Goal: Transaction & Acquisition: Download file/media

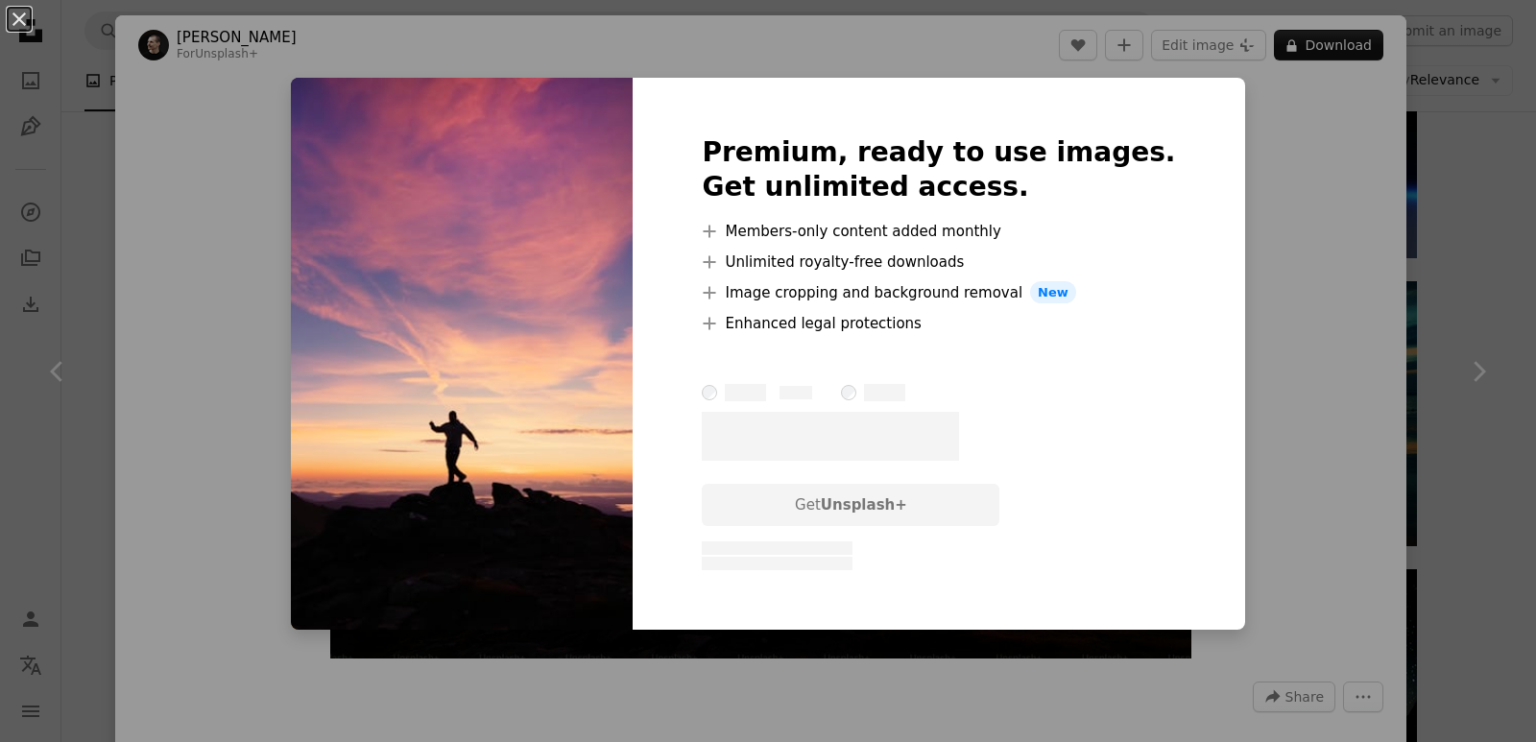
scroll to position [1248, 0]
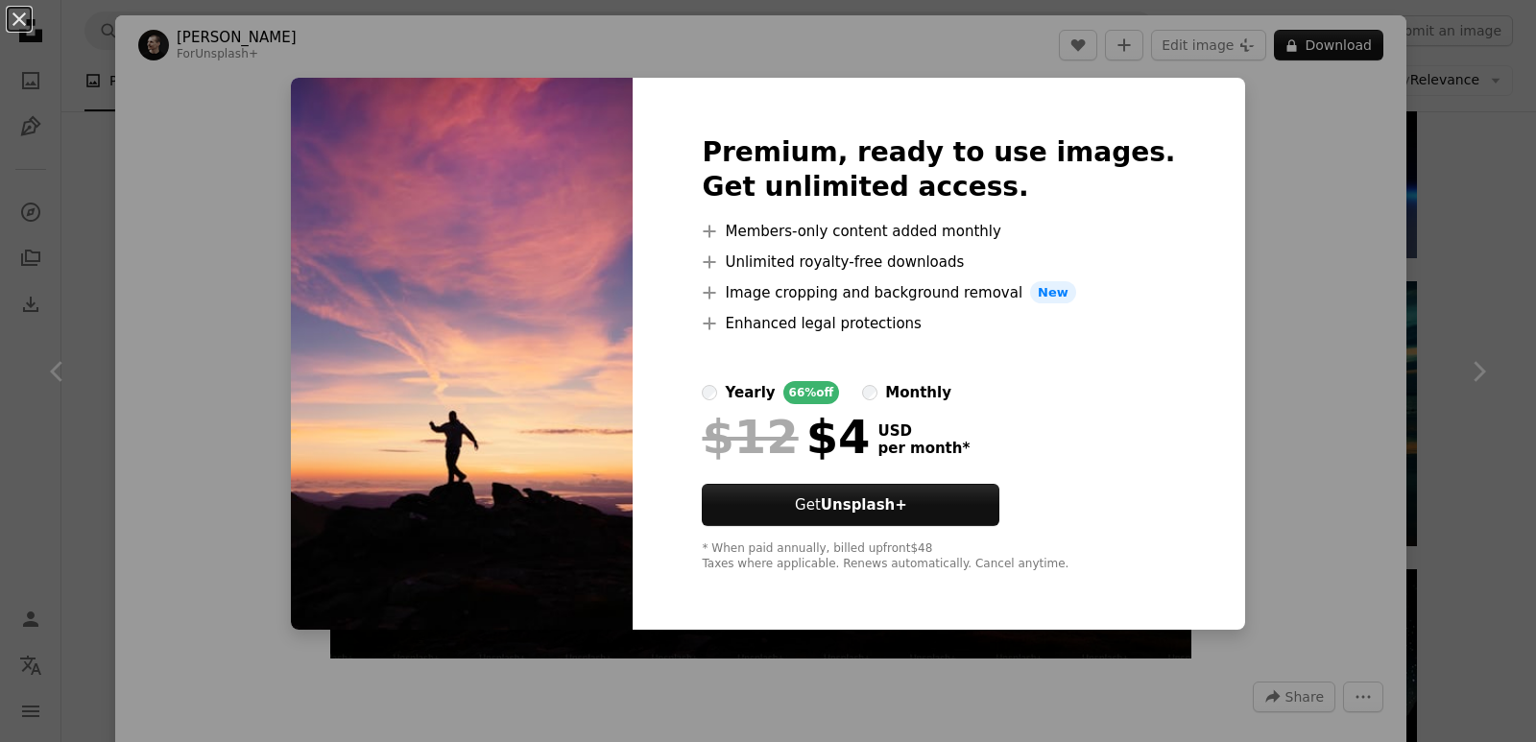
click at [1329, 323] on div "An X shape Premium, ready to use images. Get unlimited access. A plus sign Memb…" at bounding box center [768, 371] width 1536 height 742
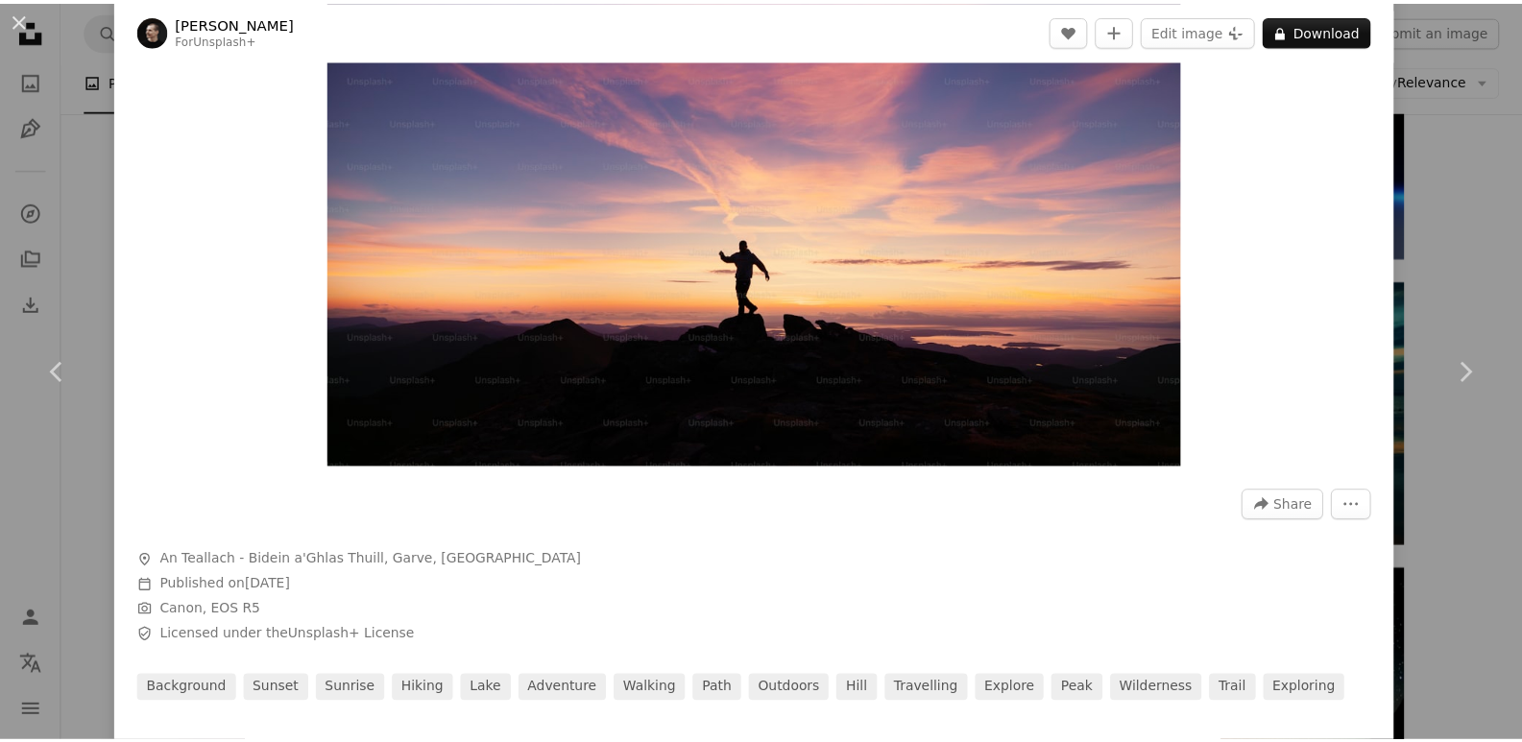
scroll to position [288, 0]
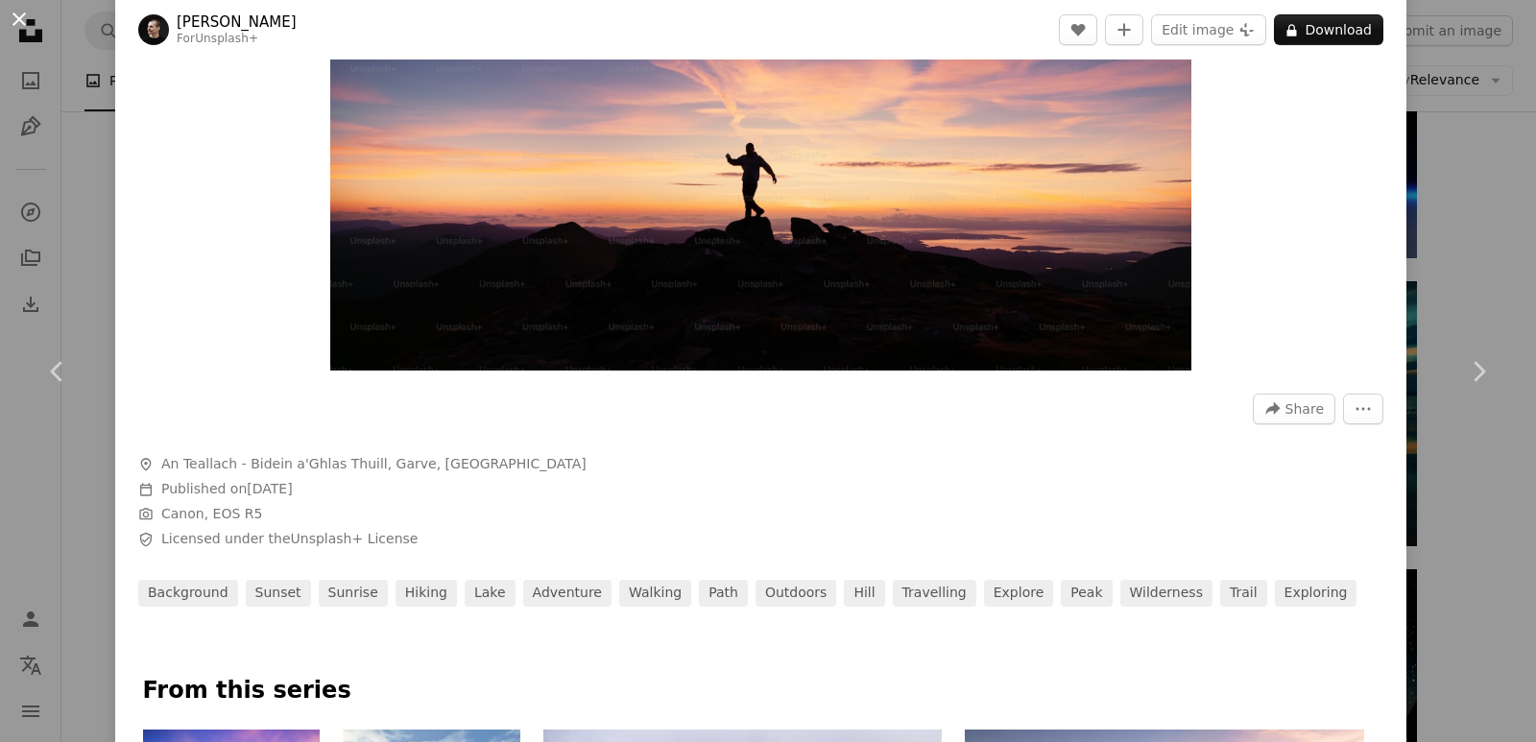
click at [16, 21] on button "An X shape" at bounding box center [19, 19] width 23 height 23
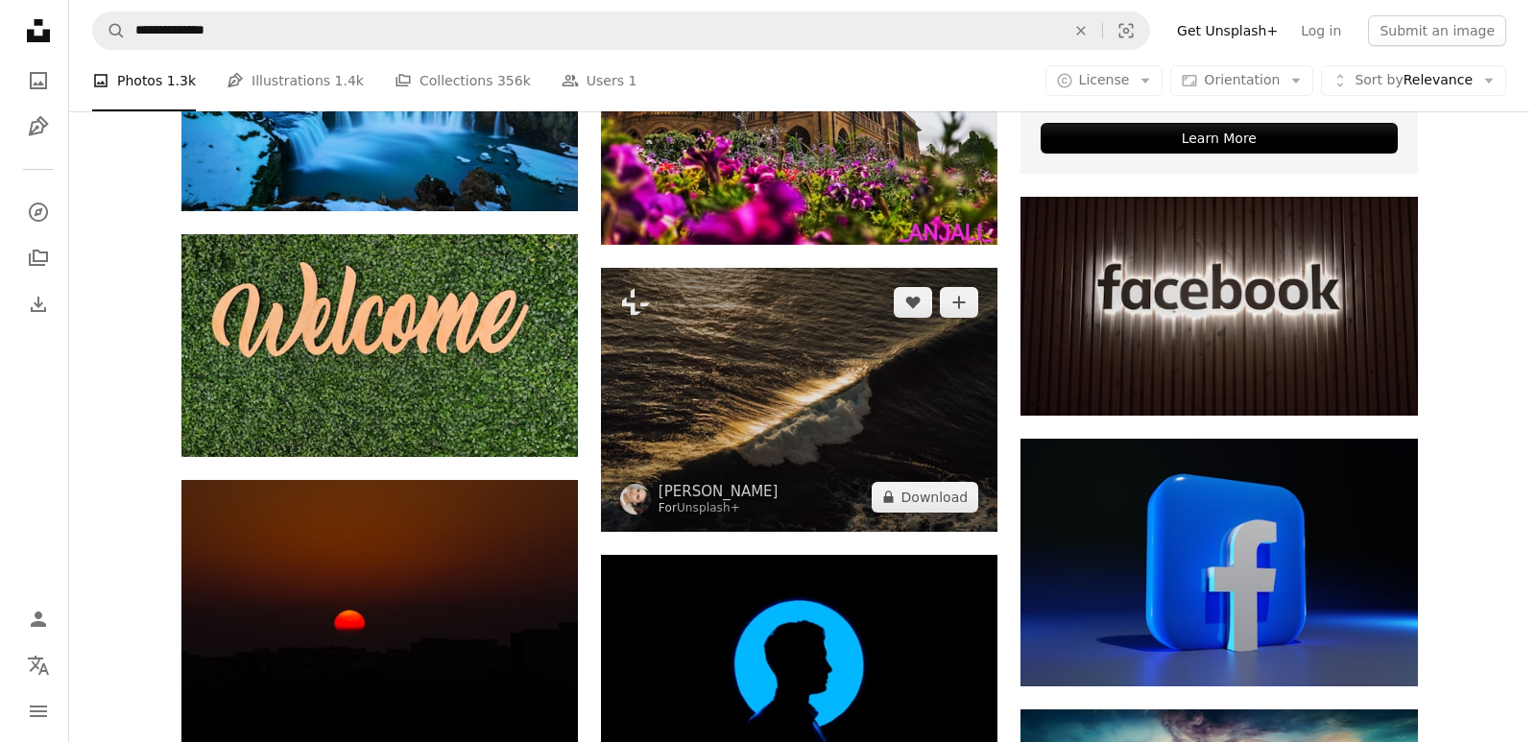
scroll to position [1204, 0]
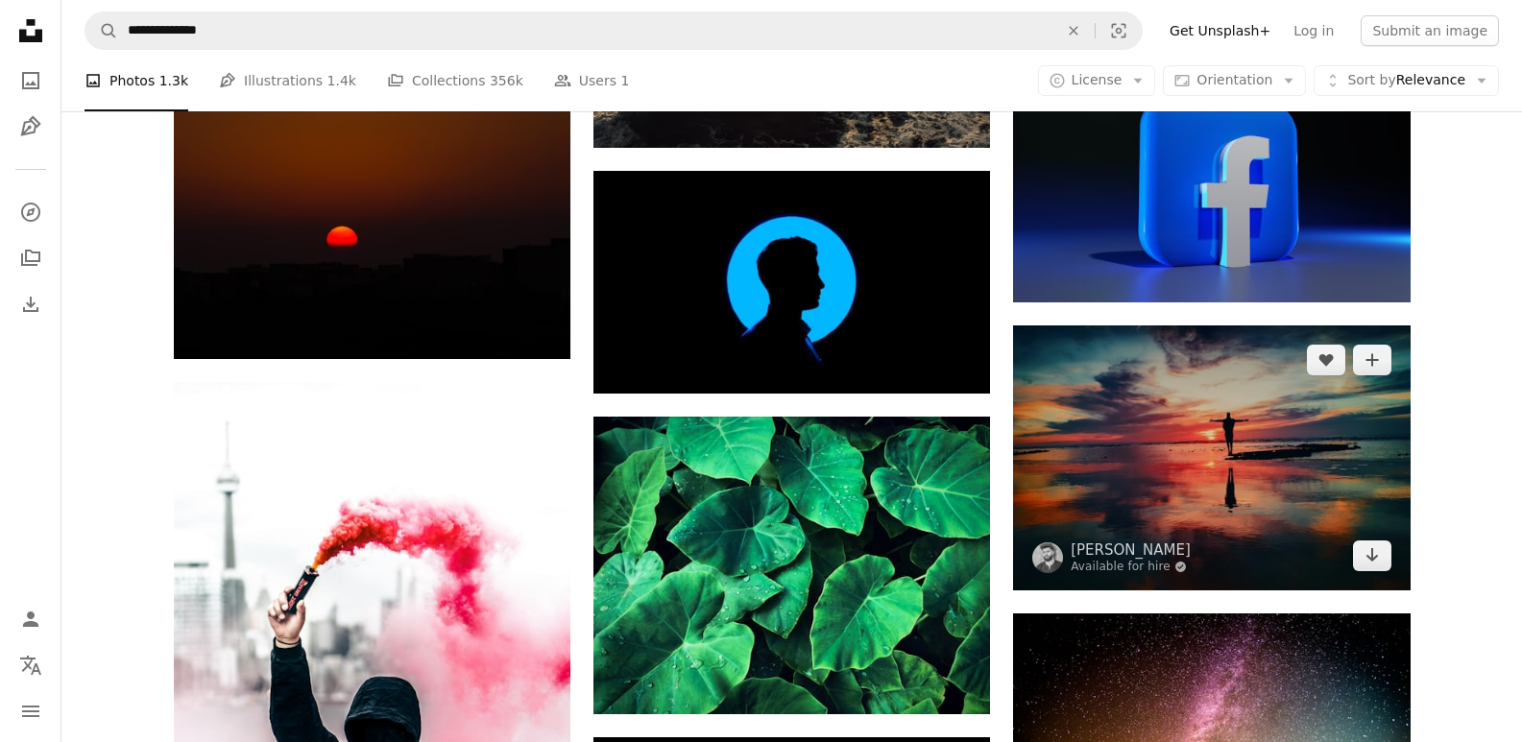
click at [1190, 488] on img at bounding box center [1211, 457] width 396 height 264
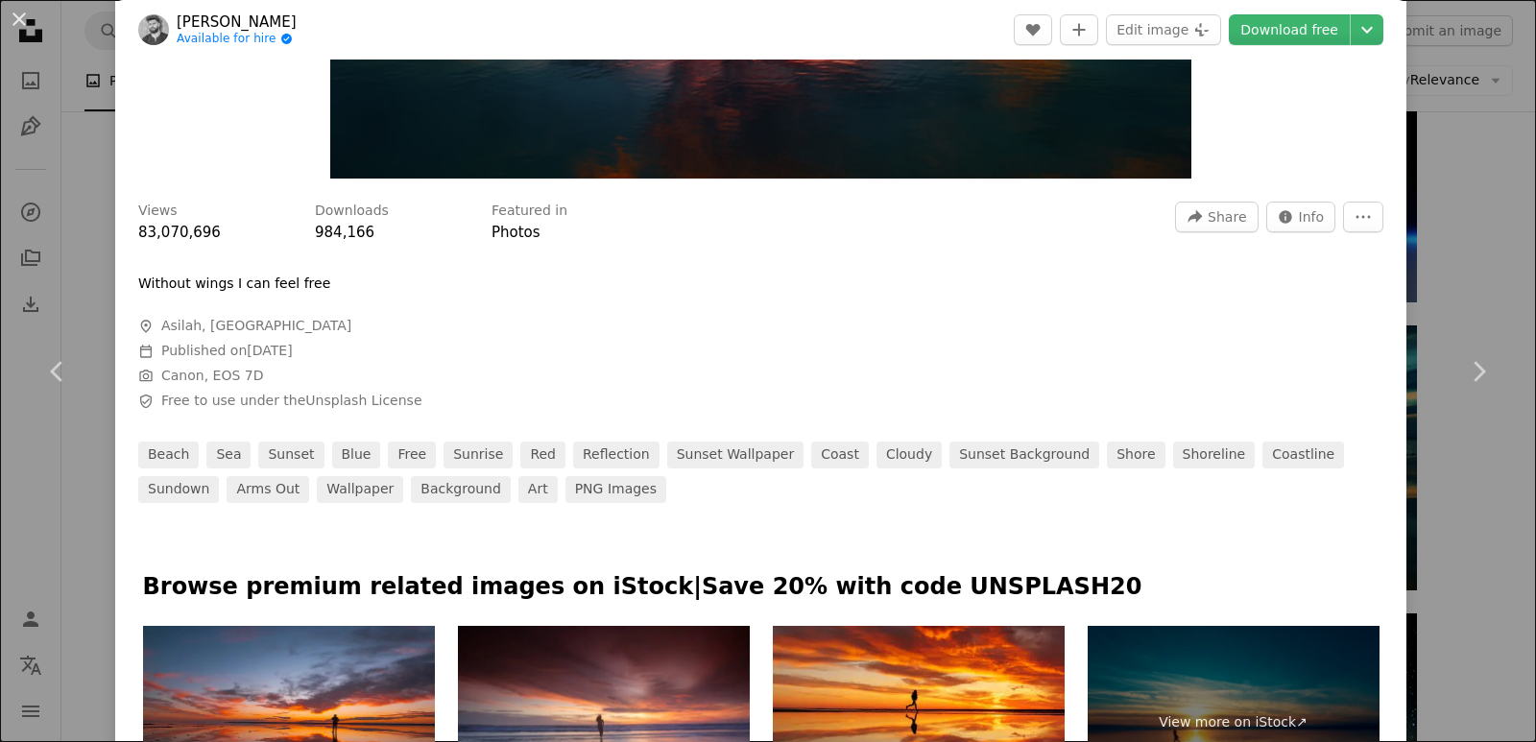
scroll to position [960, 0]
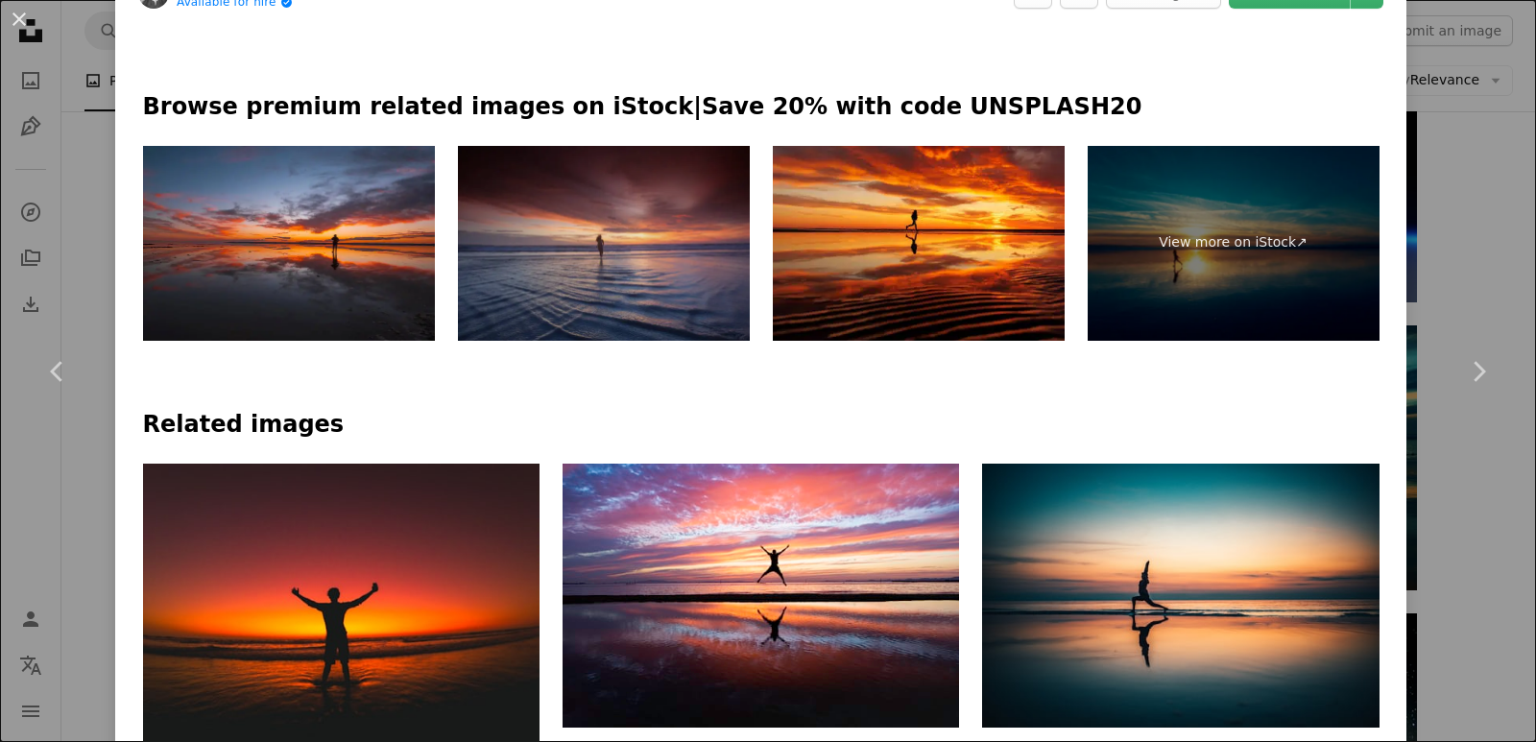
click at [559, 251] on img at bounding box center [604, 243] width 292 height 195
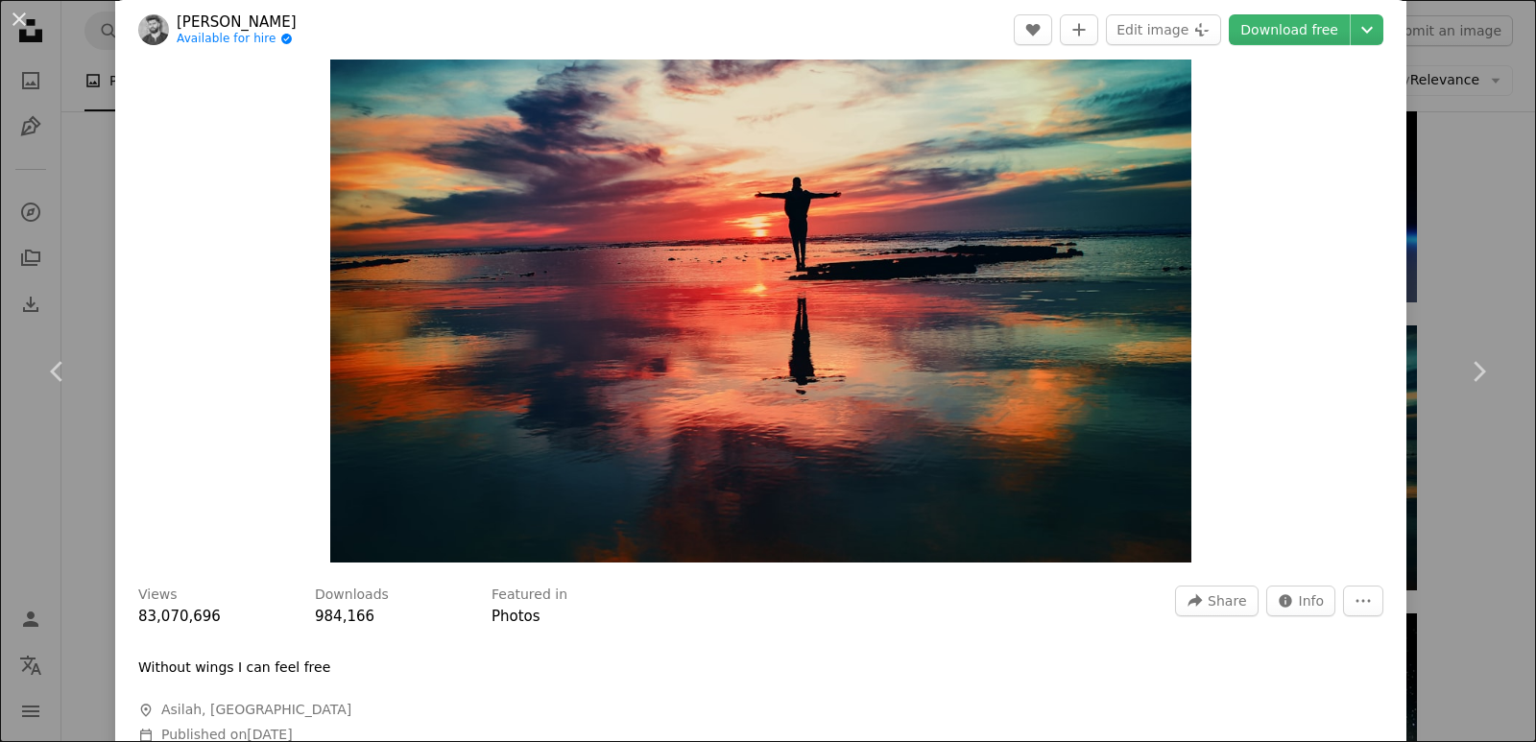
scroll to position [0, 0]
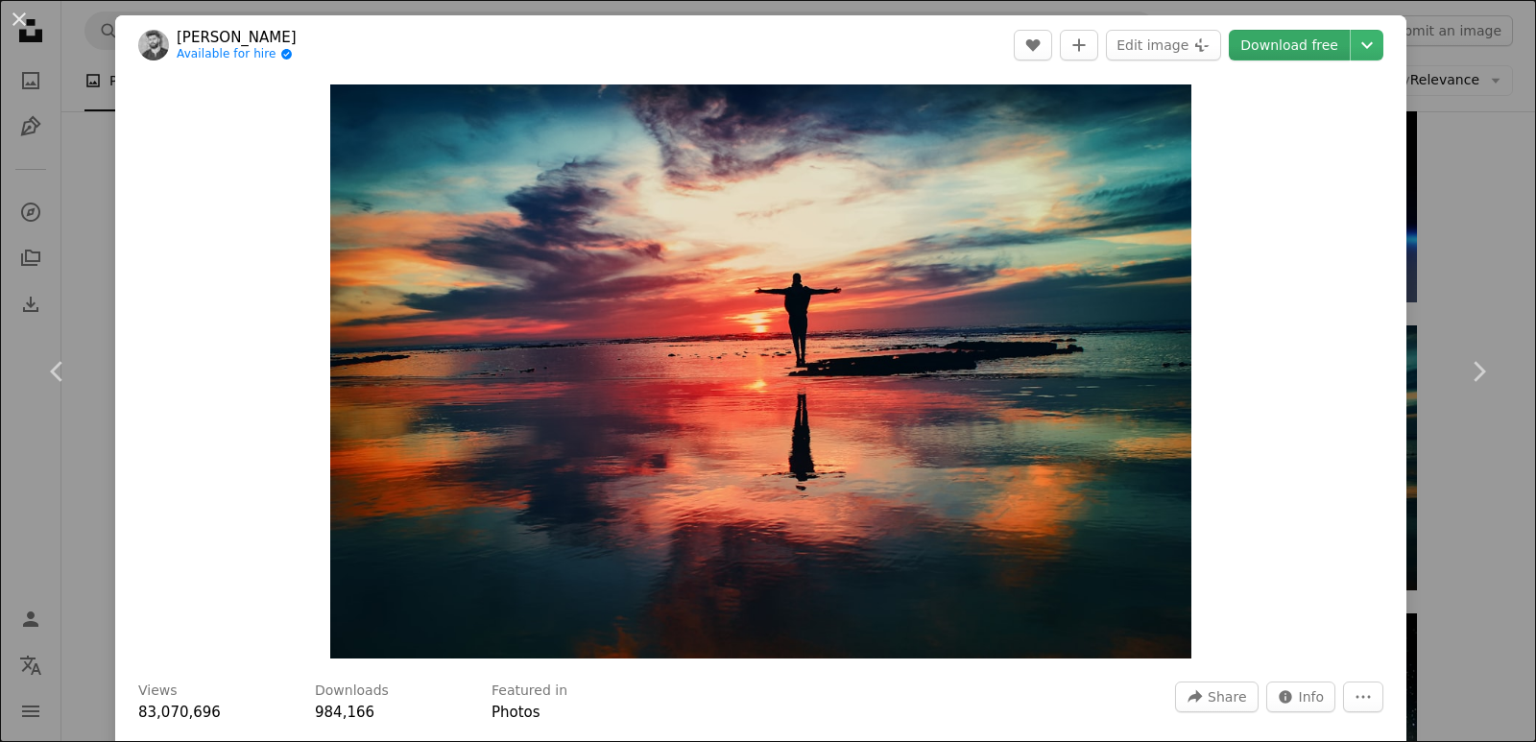
click at [1281, 51] on link "Download free" at bounding box center [1289, 45] width 121 height 31
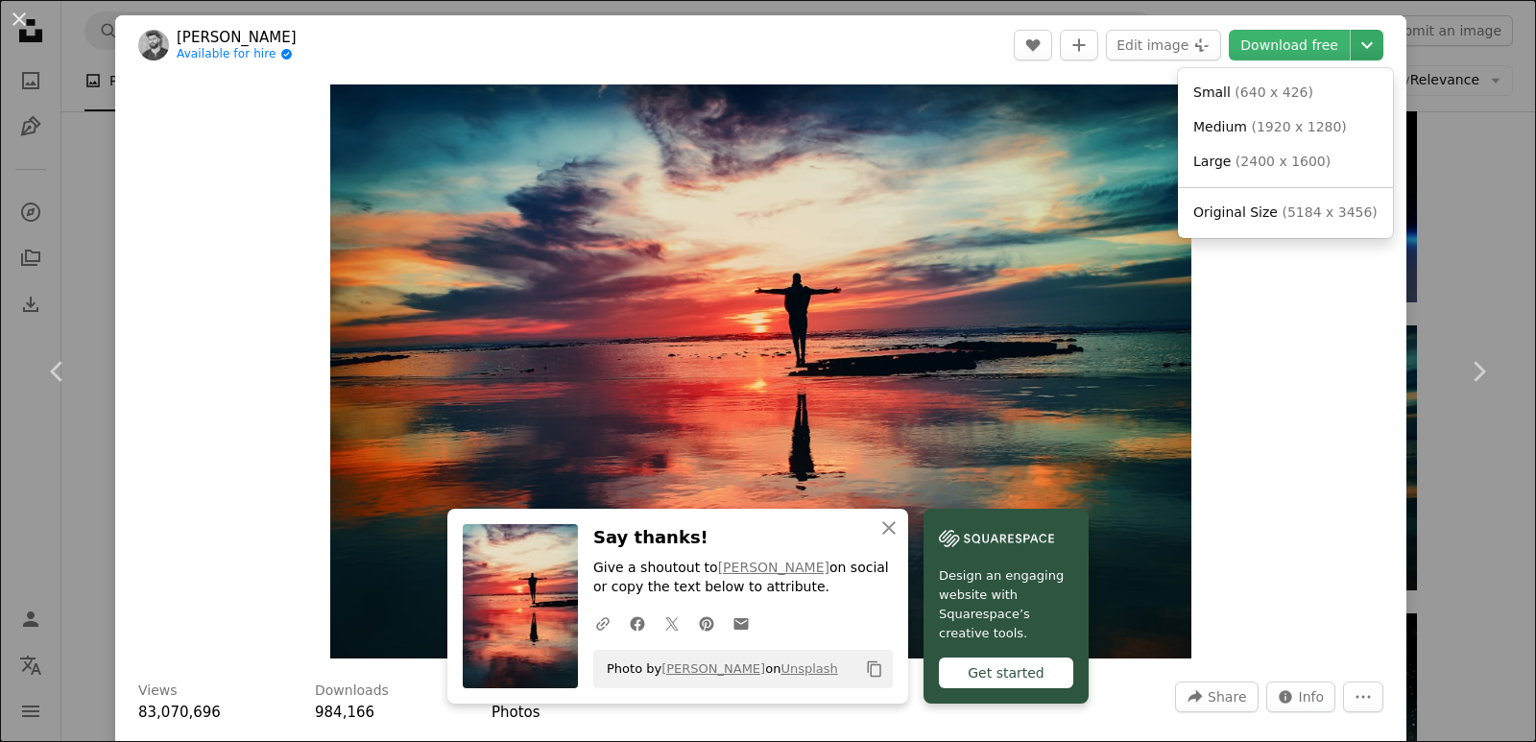
click at [1359, 38] on icon "Chevron down" at bounding box center [1367, 45] width 31 height 23
click at [1251, 164] on span "( 2400 x 1600 )" at bounding box center [1283, 161] width 95 height 15
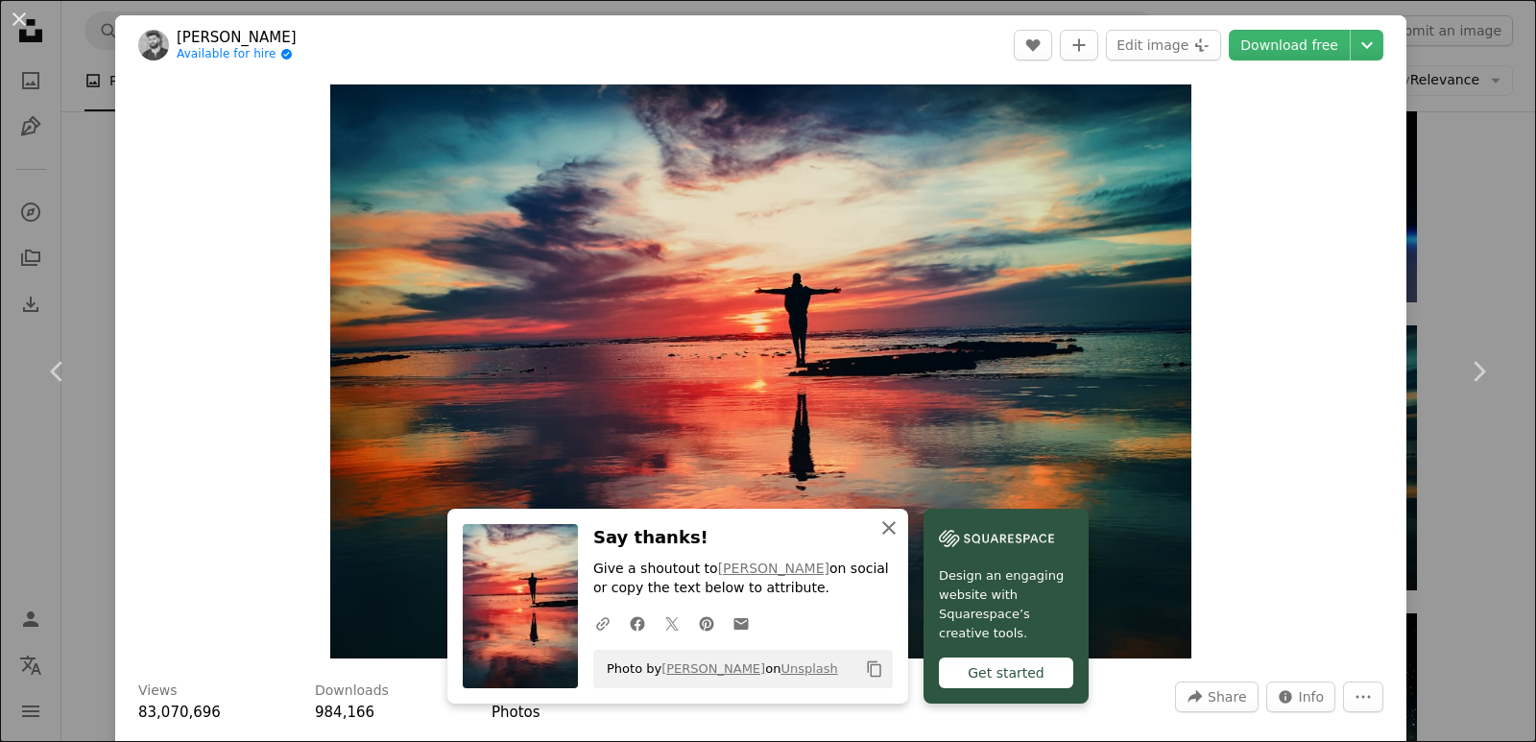
click at [878, 529] on icon "An X shape" at bounding box center [888, 528] width 23 height 23
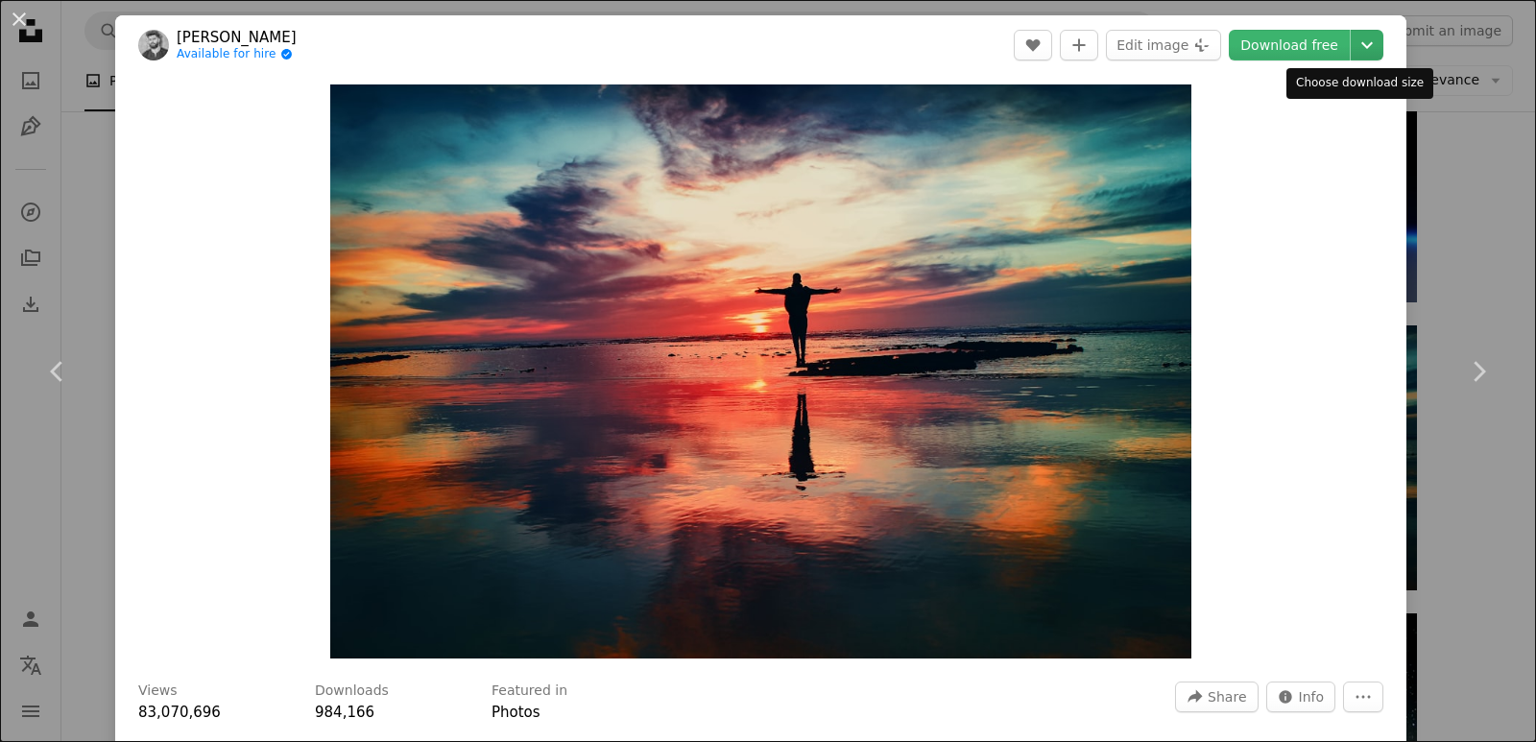
click at [1364, 36] on icon "Chevron down" at bounding box center [1367, 45] width 31 height 23
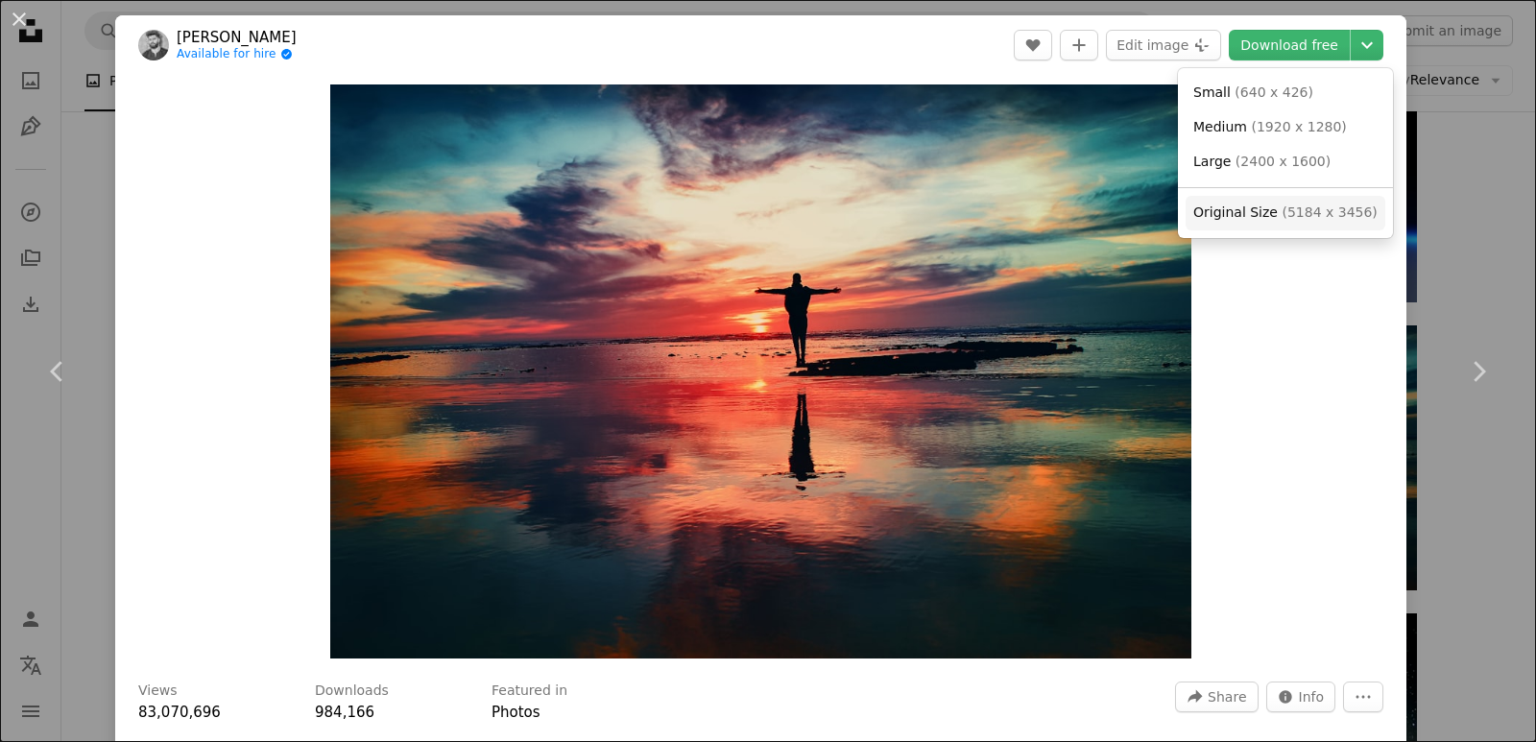
click at [1238, 208] on span "Original Size" at bounding box center [1235, 211] width 84 height 15
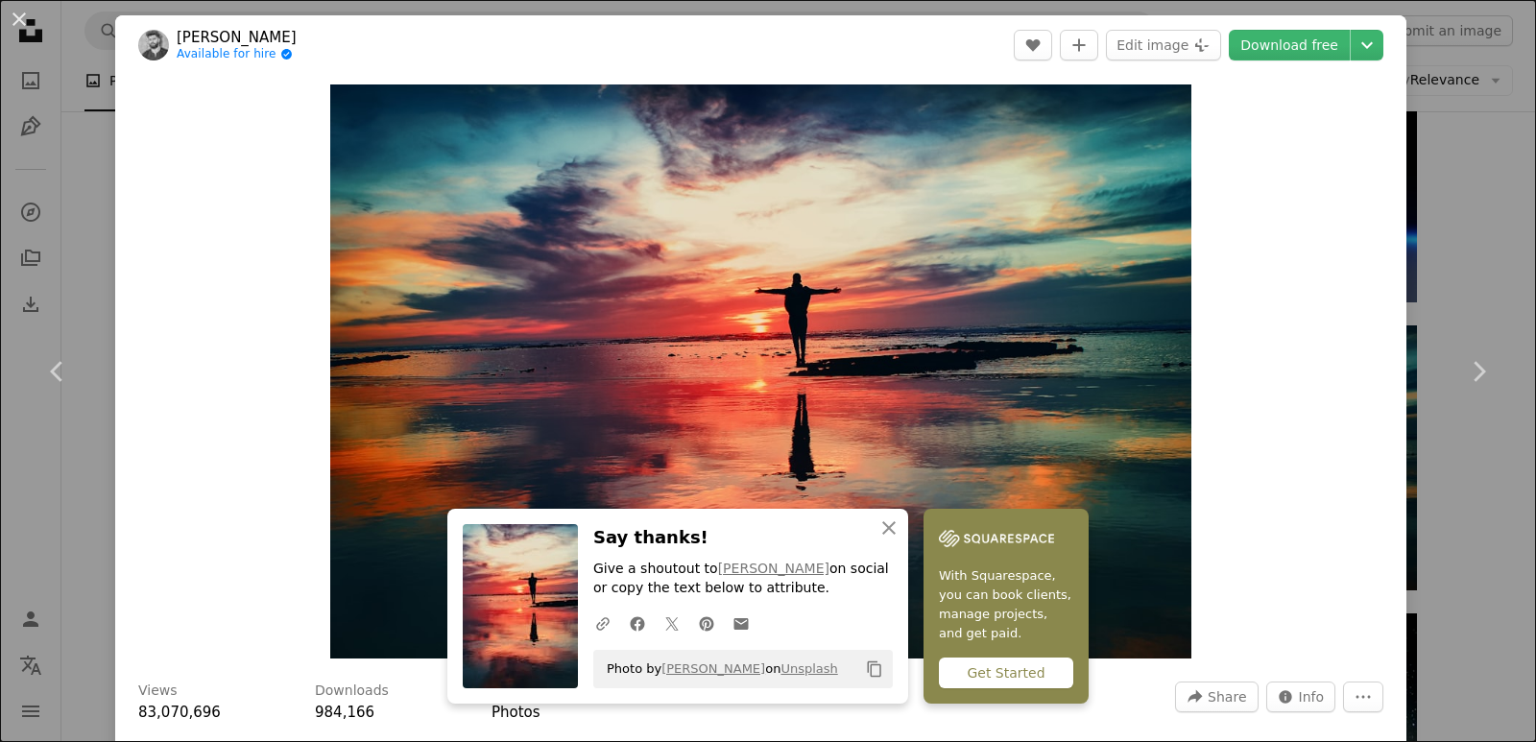
click at [997, 667] on div "Get Started" at bounding box center [1006, 673] width 134 height 31
